Goal: Find specific page/section: Find specific page/section

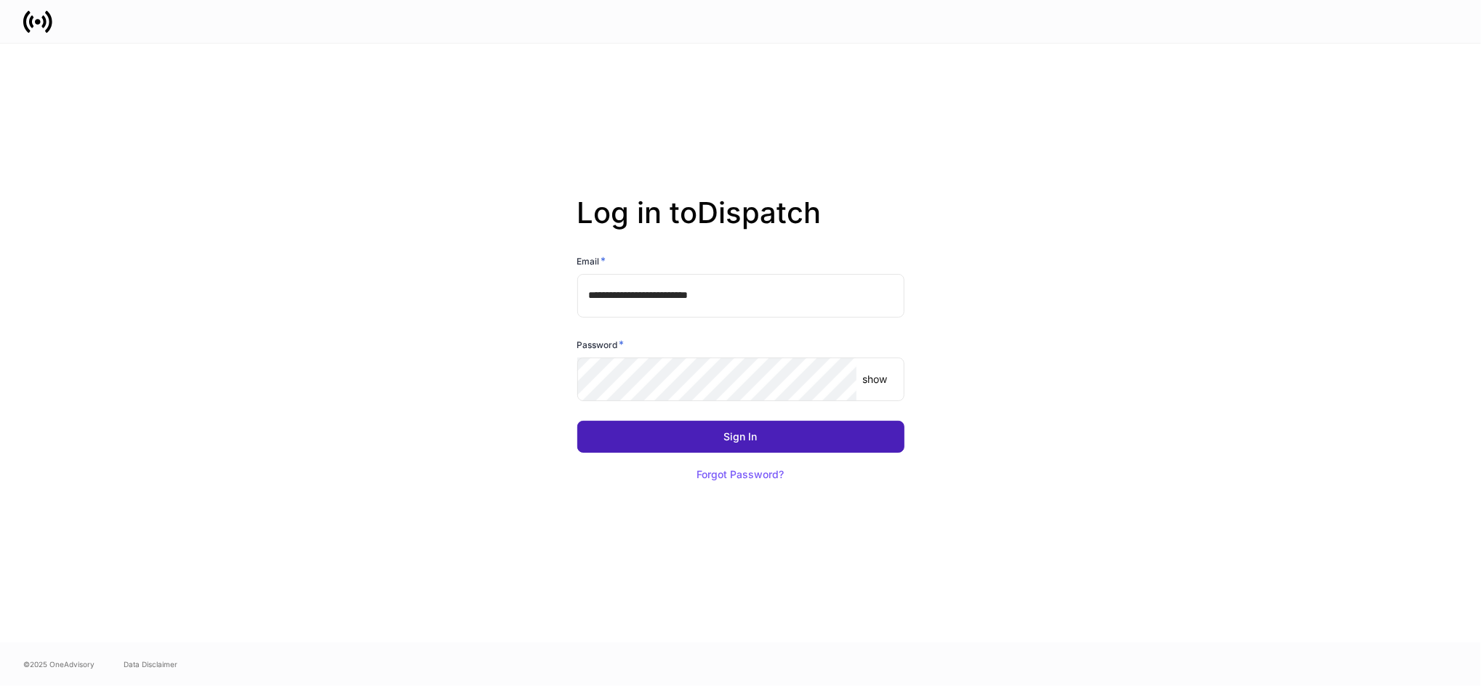
click at [643, 439] on button "Sign In" at bounding box center [740, 437] width 327 height 32
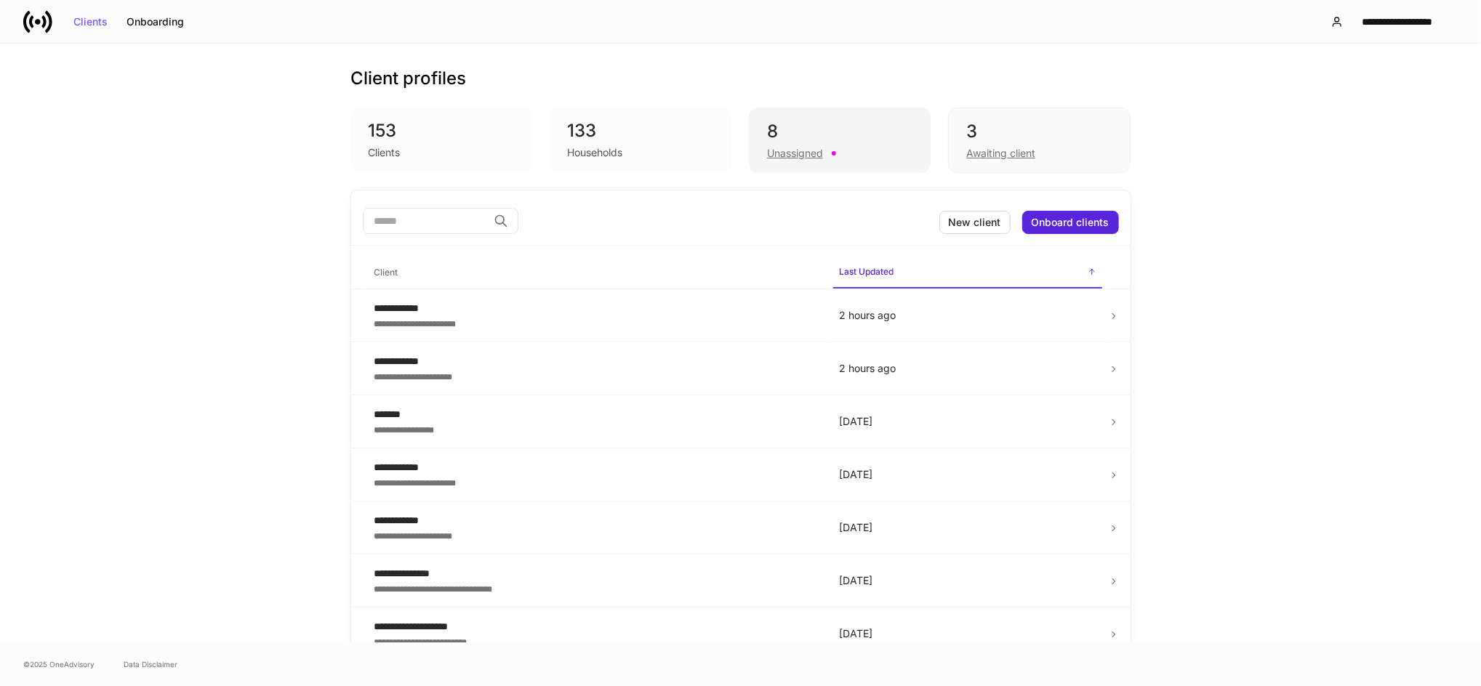
click at [768, 148] on div "Unassigned" at bounding box center [795, 153] width 56 height 15
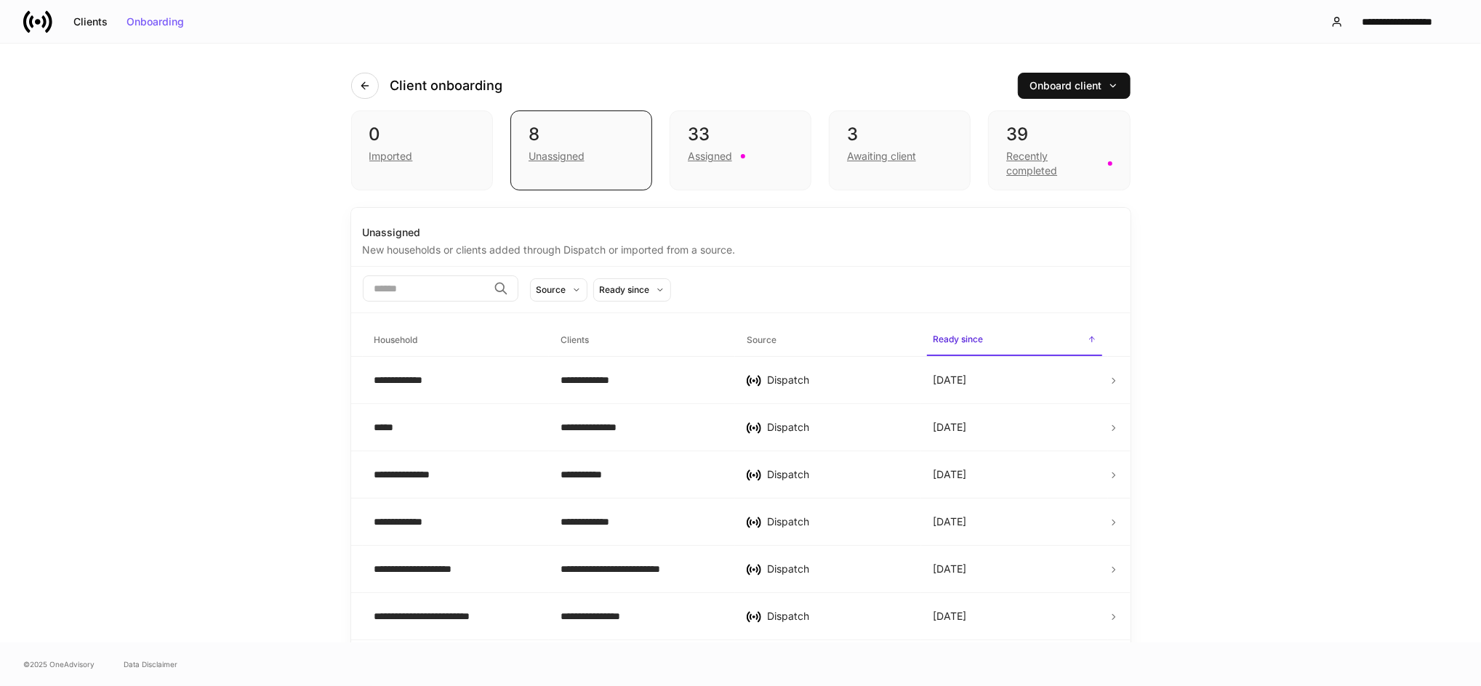
click at [768, 148] on div "Assigned" at bounding box center [740, 154] width 105 height 17
